Goal: Information Seeking & Learning: Learn about a topic

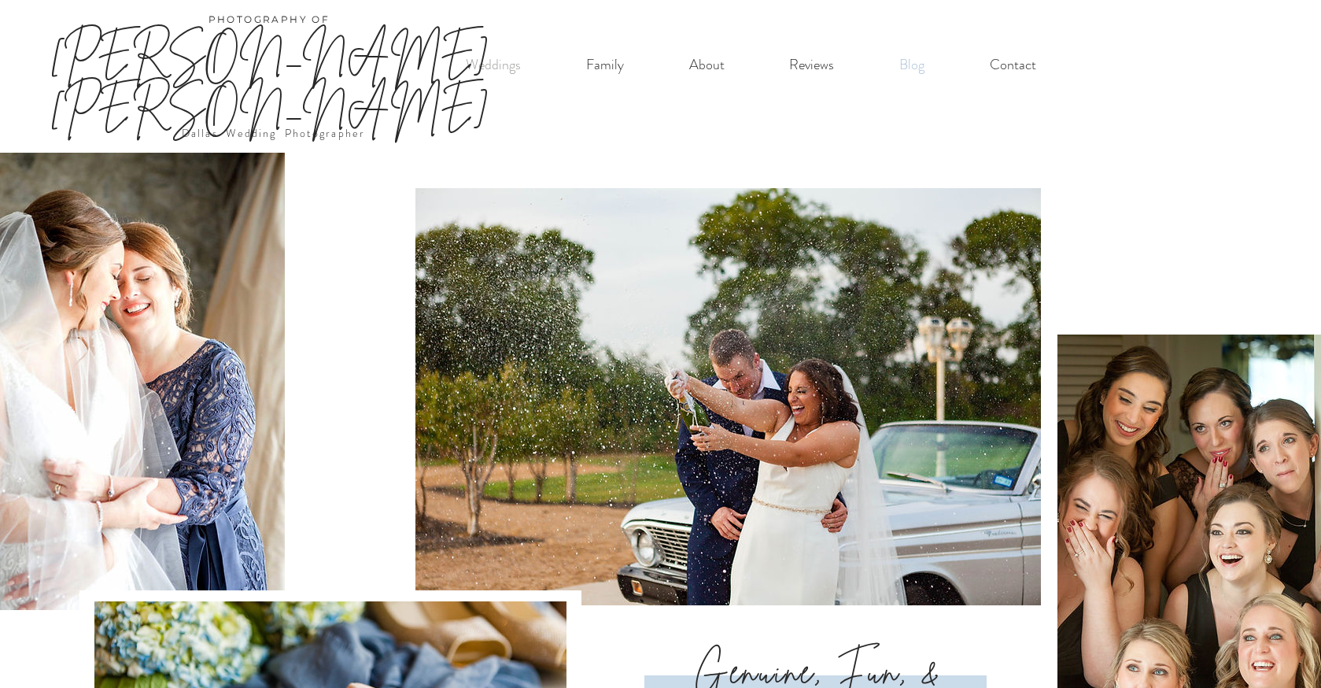
click at [918, 63] on p "Blog" at bounding box center [911, 65] width 41 height 32
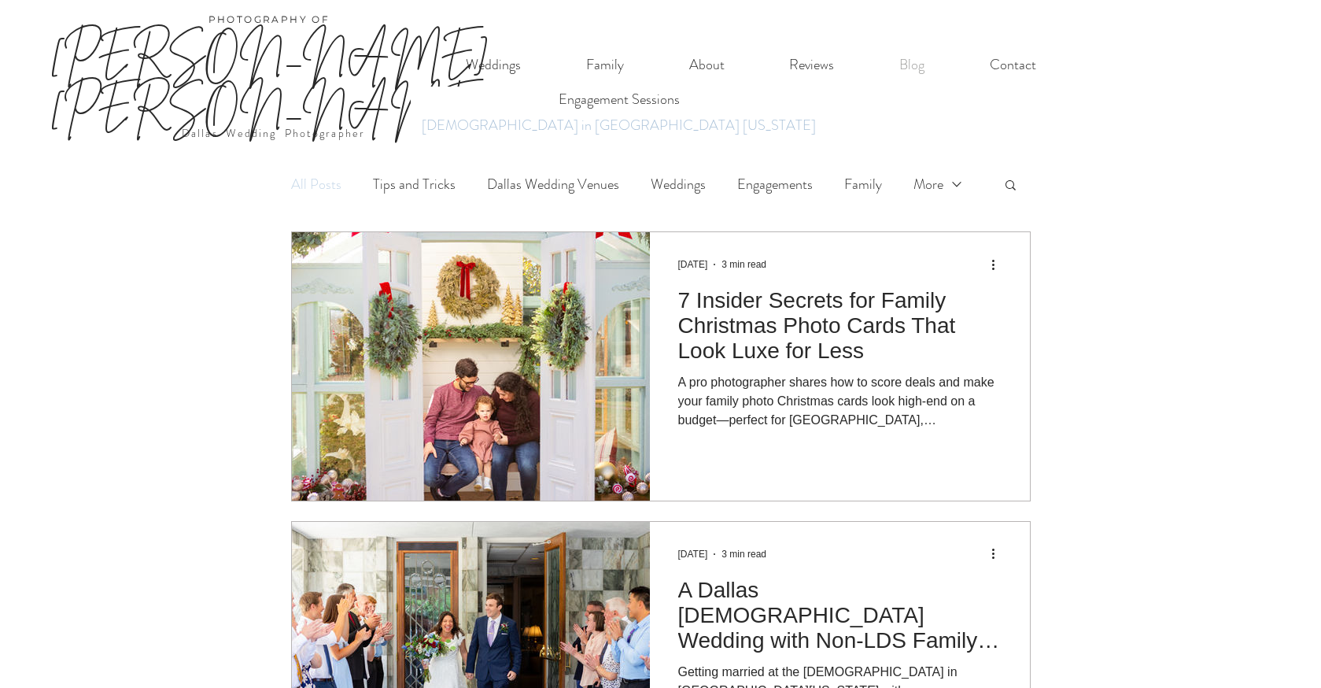
click at [476, 125] on p "[DEMOGRAPHIC_DATA] in [GEOGRAPHIC_DATA] [US_STATE]" at bounding box center [619, 125] width 408 height 26
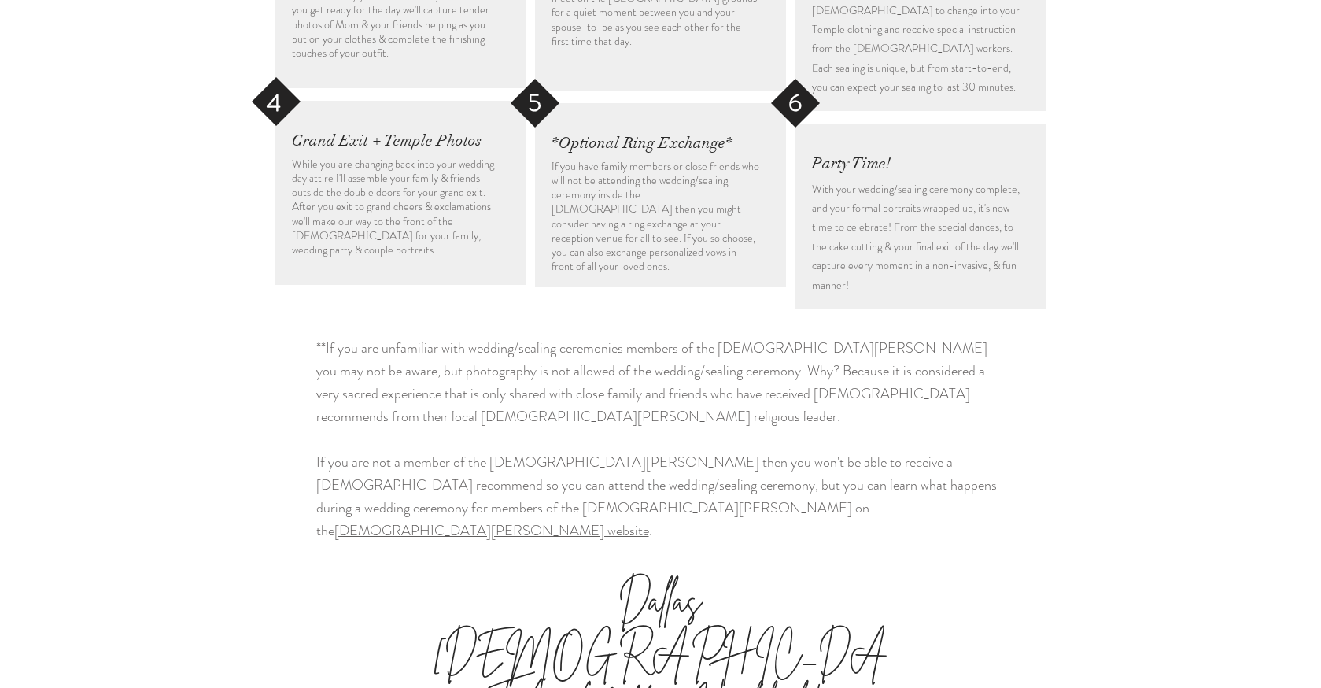
scroll to position [2397, 0]
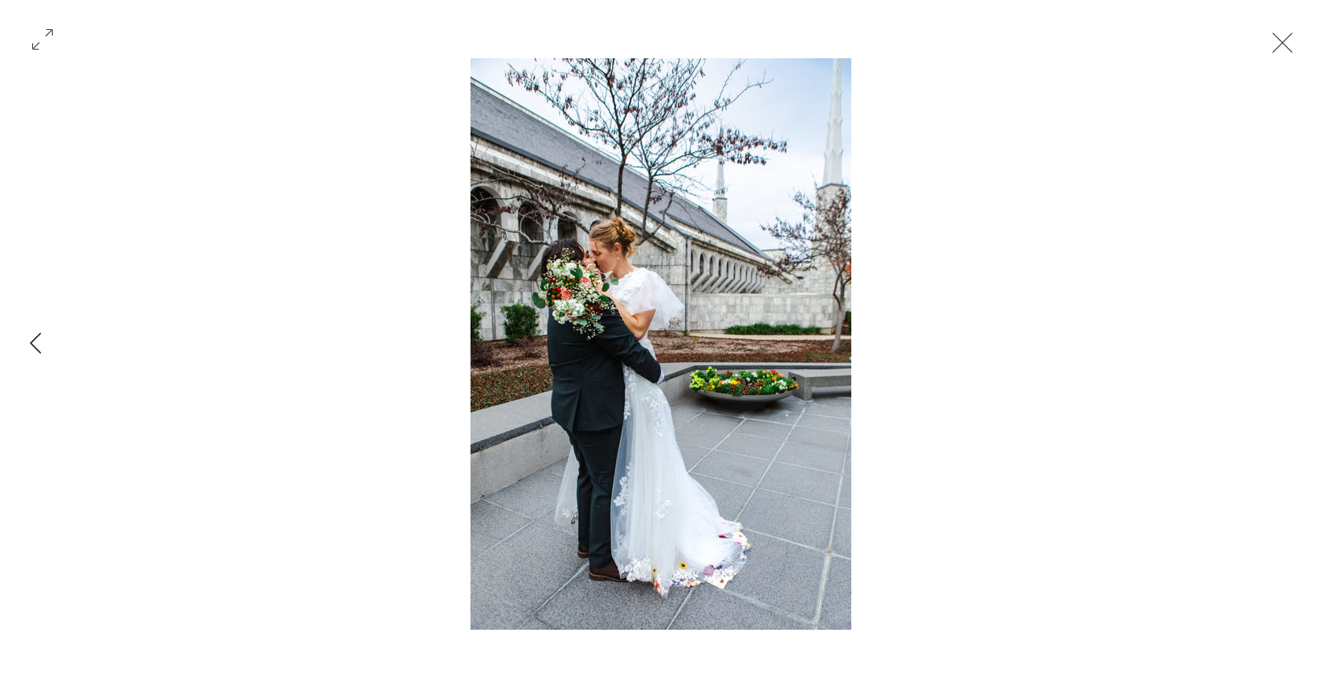
click at [1293, 40] on button "Exit expand mode" at bounding box center [1282, 41] width 30 height 35
